Goal: Information Seeking & Learning: Learn about a topic

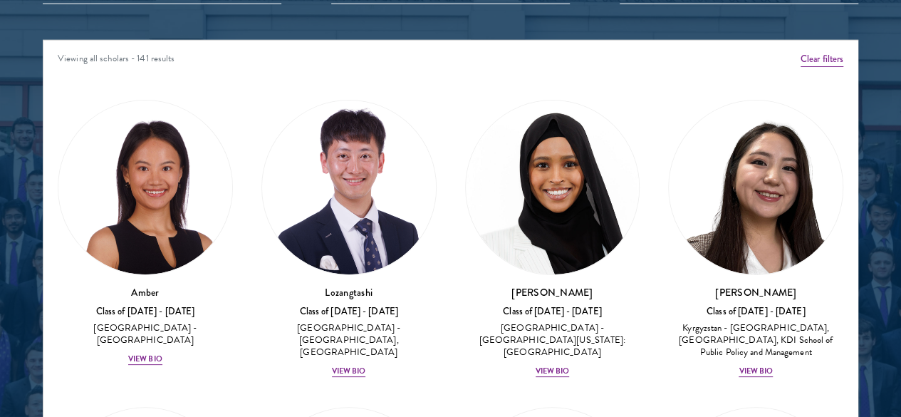
scroll to position [1824, 0]
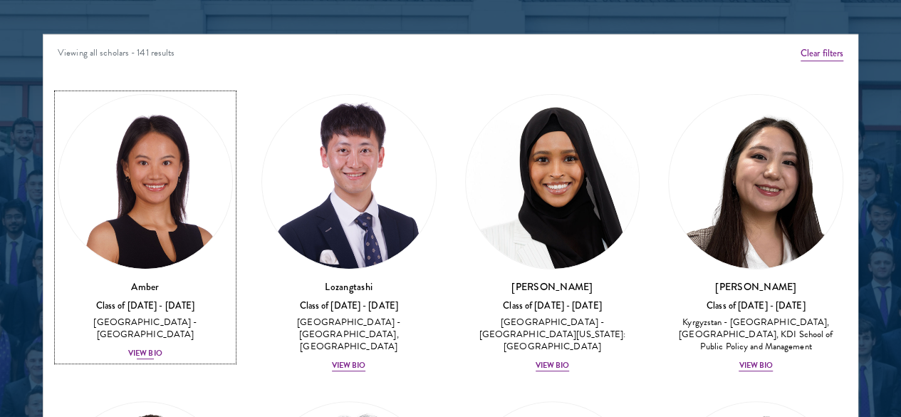
click at [162, 348] on div "View Bio" at bounding box center [145, 353] width 34 height 11
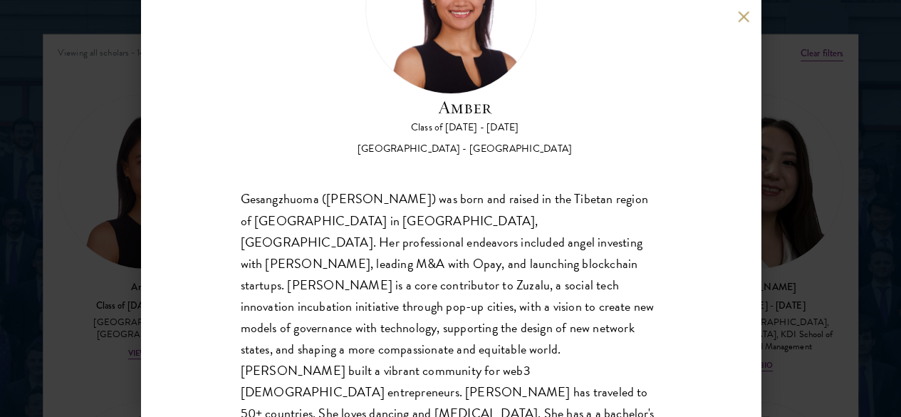
scroll to position [130, 0]
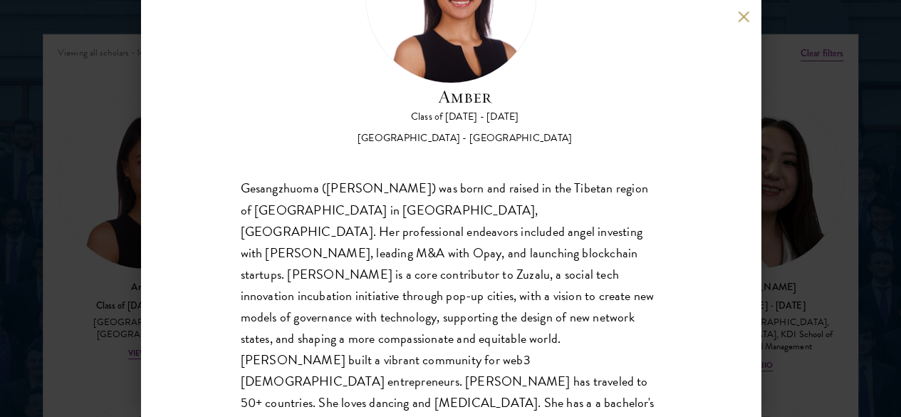
click at [745, 16] on button at bounding box center [744, 17] width 12 height 12
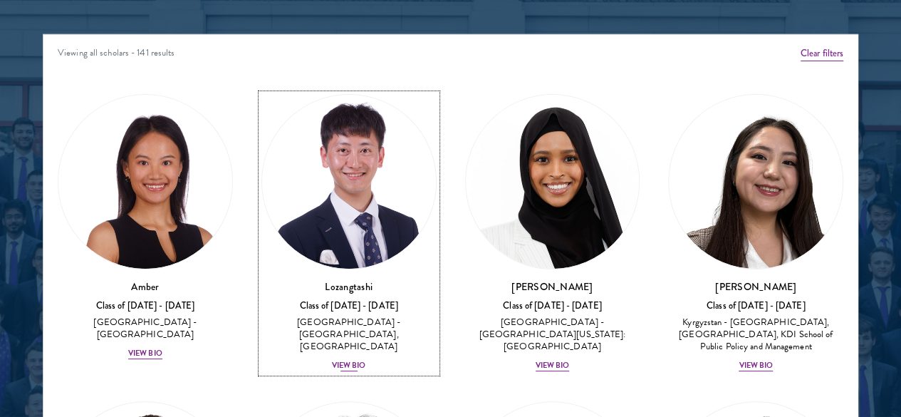
click at [332, 360] on div "View Bio" at bounding box center [349, 365] width 34 height 11
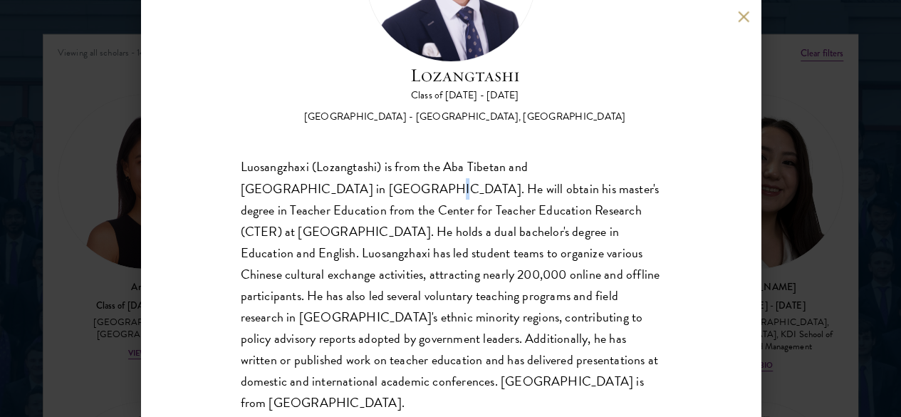
scroll to position [154, 0]
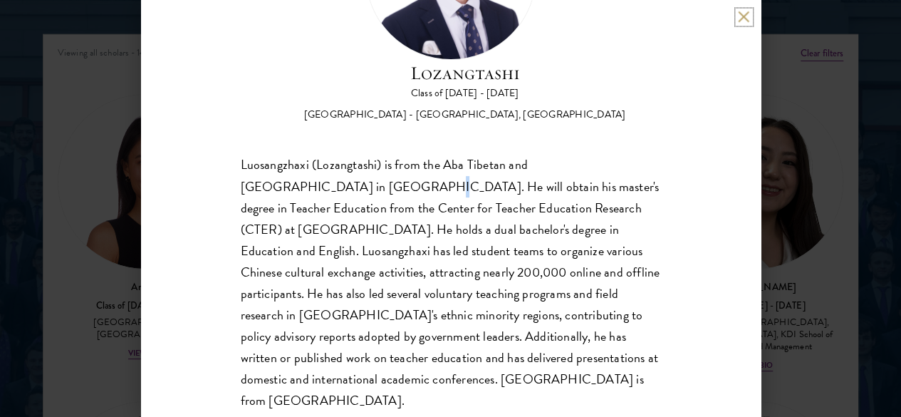
click at [747, 14] on button at bounding box center [744, 17] width 12 height 12
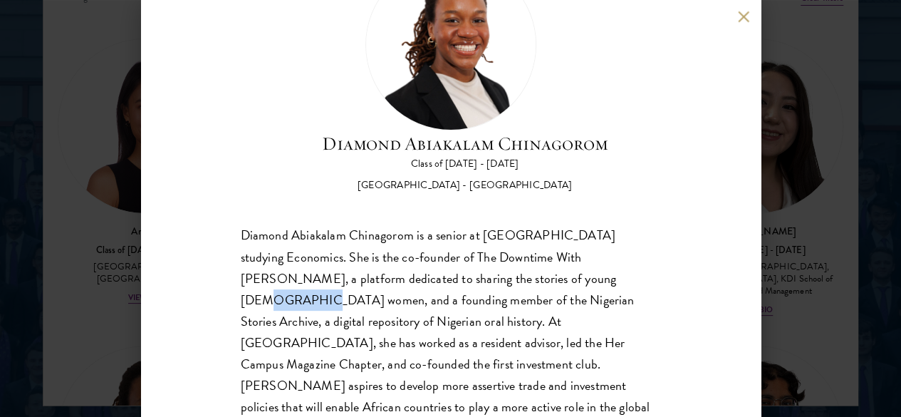
scroll to position [1881, 0]
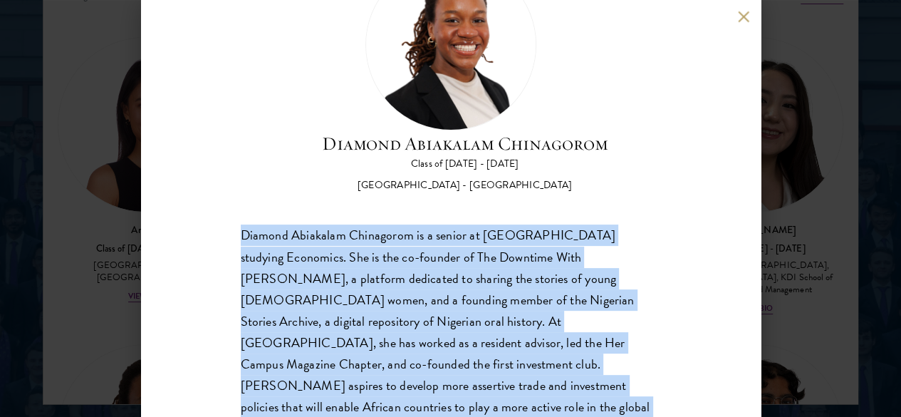
drag, startPoint x: 244, startPoint y: 173, endPoint x: 626, endPoint y: 373, distance: 430.9
click at [626, 373] on div "Diamond Abiakalam Chinagorom is a senior at [GEOGRAPHIC_DATA] studying Economic…" at bounding box center [451, 332] width 420 height 214
copy div "Diamond Abiakalam Chinagorom is a senior at [GEOGRAPHIC_DATA] studying Economic…"
click at [302, 225] on div "Diamond Abiakalam Chinagorom is a senior at [GEOGRAPHIC_DATA] studying Economic…" at bounding box center [451, 332] width 420 height 214
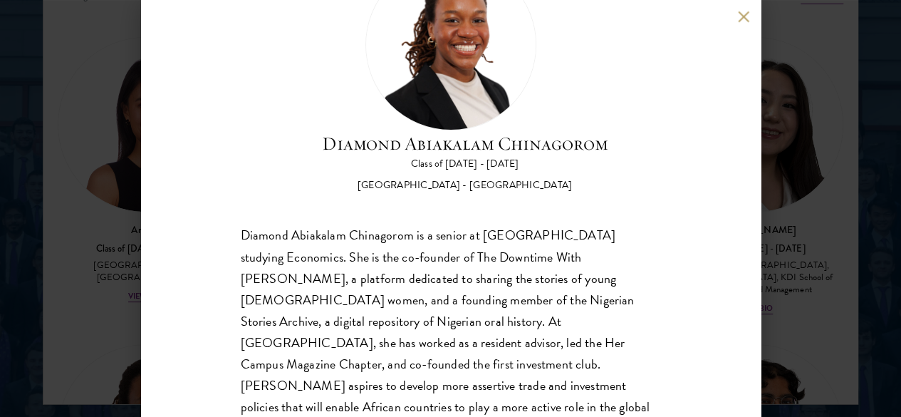
drag, startPoint x: 302, startPoint y: 210, endPoint x: 248, endPoint y: 170, distance: 67.3
click at [248, 225] on div "Diamond Abiakalam Chinagorom is a senior at [GEOGRAPHIC_DATA] studying Economic…" at bounding box center [451, 332] width 420 height 214
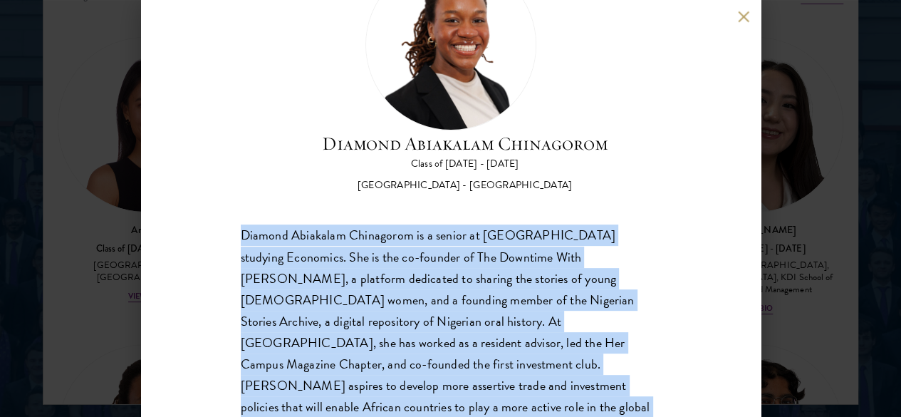
click at [248, 225] on div "Diamond Abiakalam Chinagorom is a senior at [GEOGRAPHIC_DATA] studying Economic…" at bounding box center [451, 332] width 420 height 214
copy body "Diamond Abiakalam Chinagorom is a senior at [GEOGRAPHIC_DATA] studying Economic…"
